Goal: Navigation & Orientation: Find specific page/section

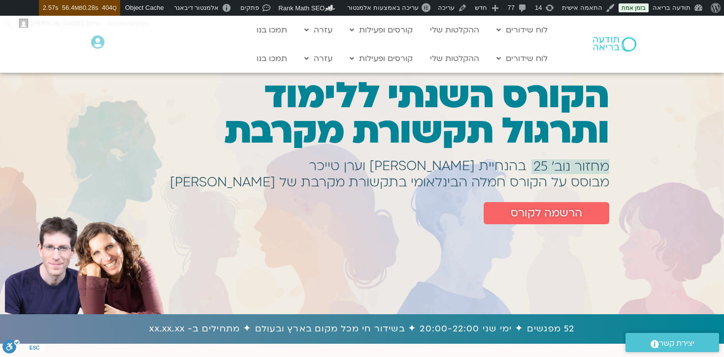
scroll to position [2, 0]
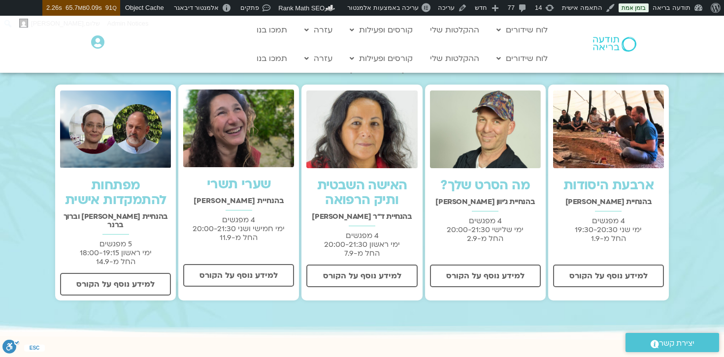
scroll to position [260, 0]
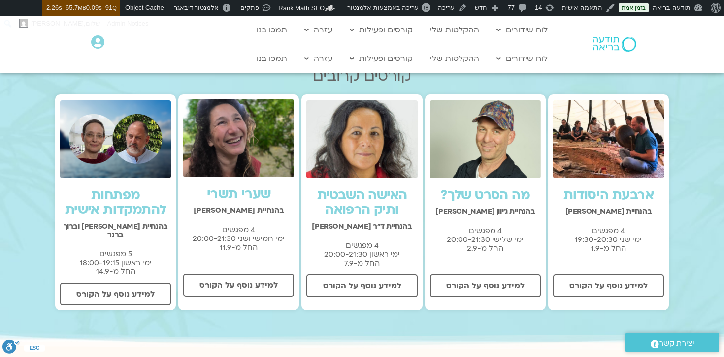
click at [375, 150] on img at bounding box center [361, 139] width 111 height 78
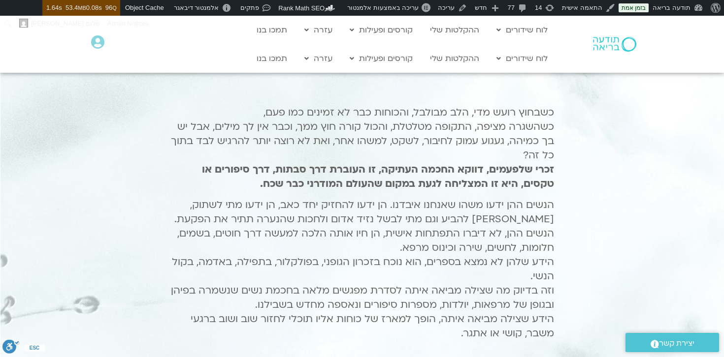
scroll to position [357, 0]
